Goal: Find contact information: Find contact information

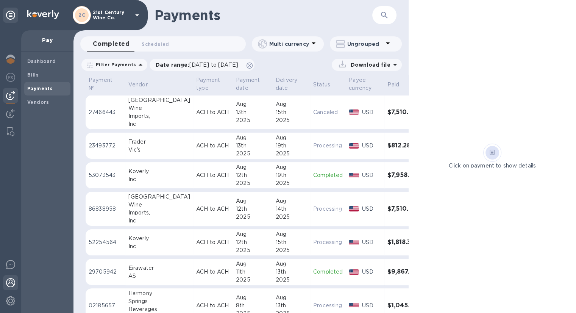
click at [14, 284] on img at bounding box center [10, 282] width 9 height 9
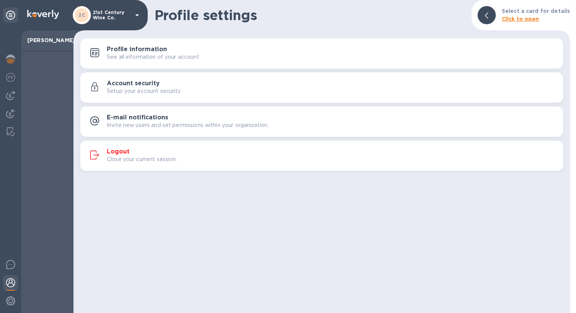
click at [9, 279] on img at bounding box center [10, 282] width 9 height 9
click at [8, 303] on img at bounding box center [10, 300] width 9 height 9
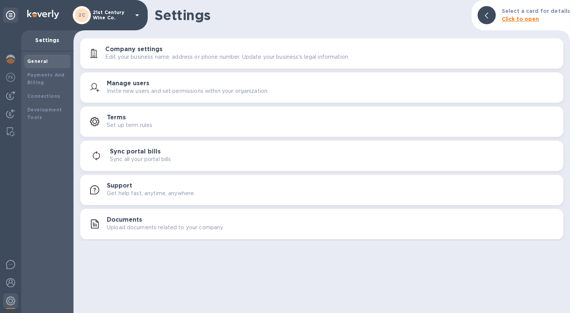
click at [128, 191] on p "Get help fast, anytime, anywhere" at bounding box center [150, 193] width 87 height 8
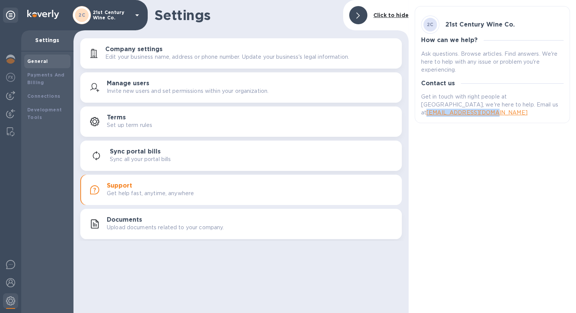
drag, startPoint x: 534, startPoint y: 105, endPoint x: 475, endPoint y: 109, distance: 59.3
click at [473, 109] on div "Get in touch with right people at [GEOGRAPHIC_DATA], we're here to help. Email …" at bounding box center [492, 104] width 145 height 27
copy link "[EMAIL_ADDRESS][DOMAIN_NAME]"
click at [14, 266] on img at bounding box center [10, 264] width 9 height 9
